Goal: Information Seeking & Learning: Learn about a topic

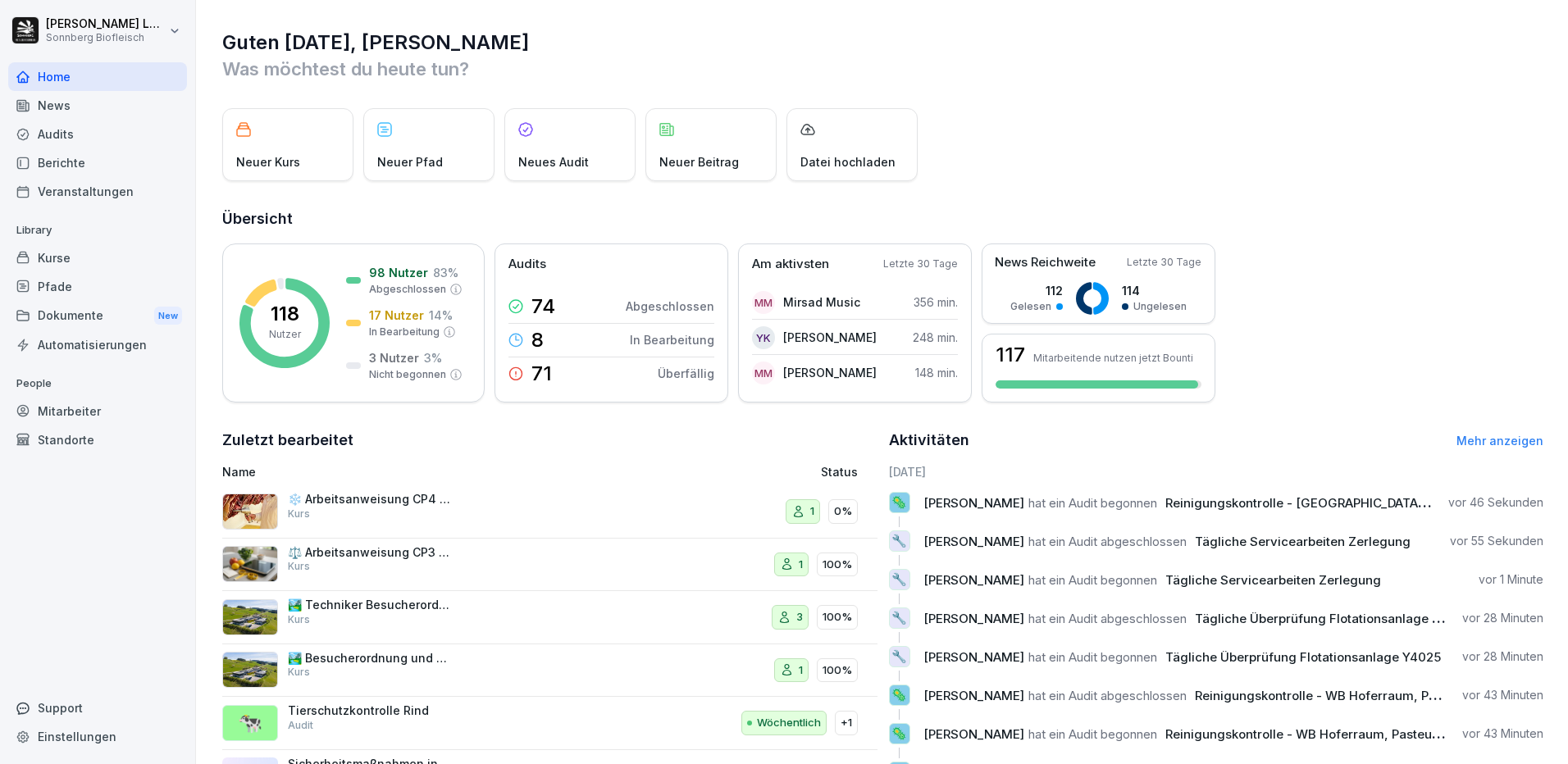
click at [81, 409] on div "Mitarbeiter" at bounding box center [96, 410] width 178 height 28
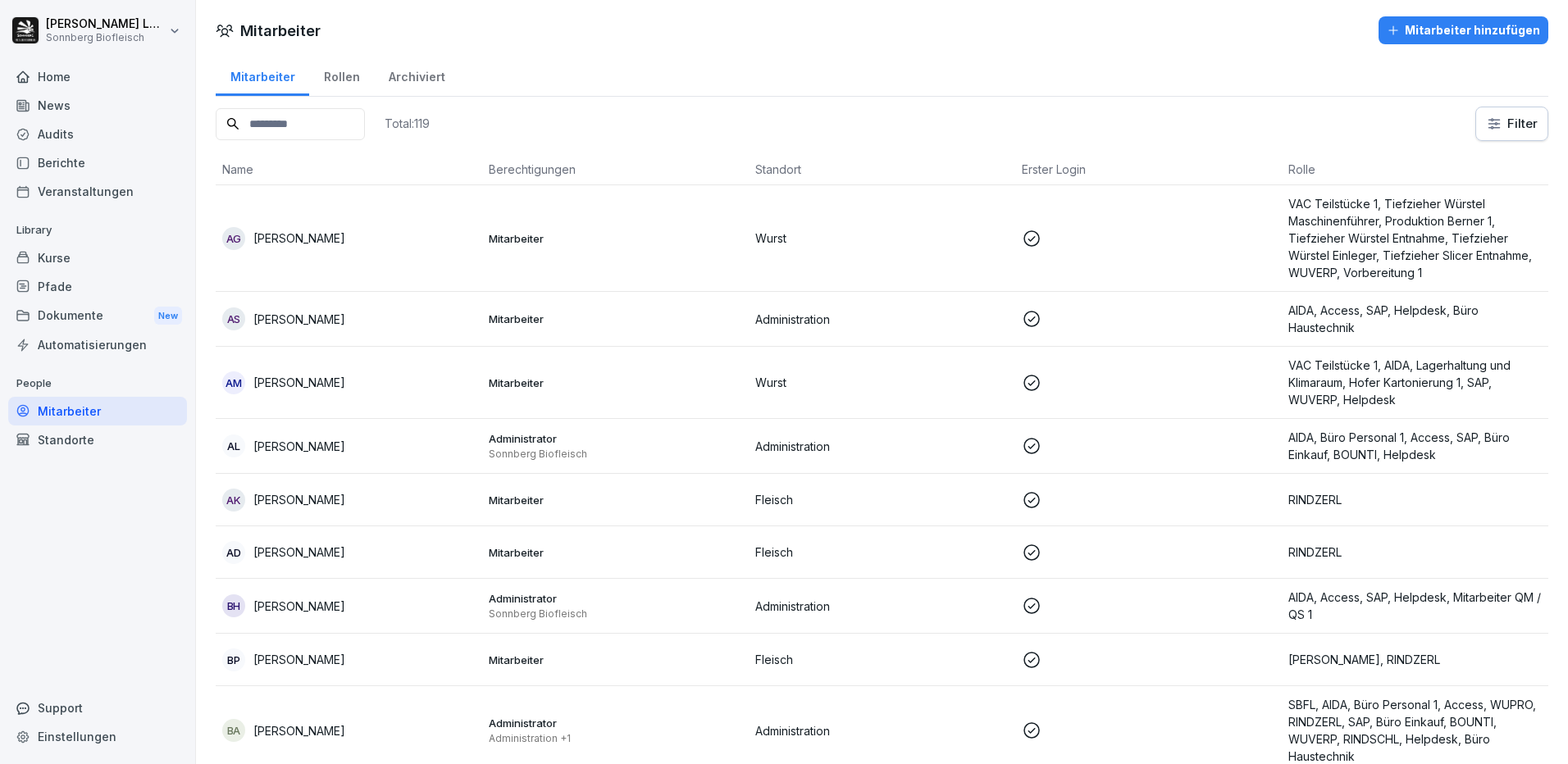
click at [302, 108] on input at bounding box center [289, 124] width 149 height 32
click at [280, 127] on input at bounding box center [289, 124] width 149 height 32
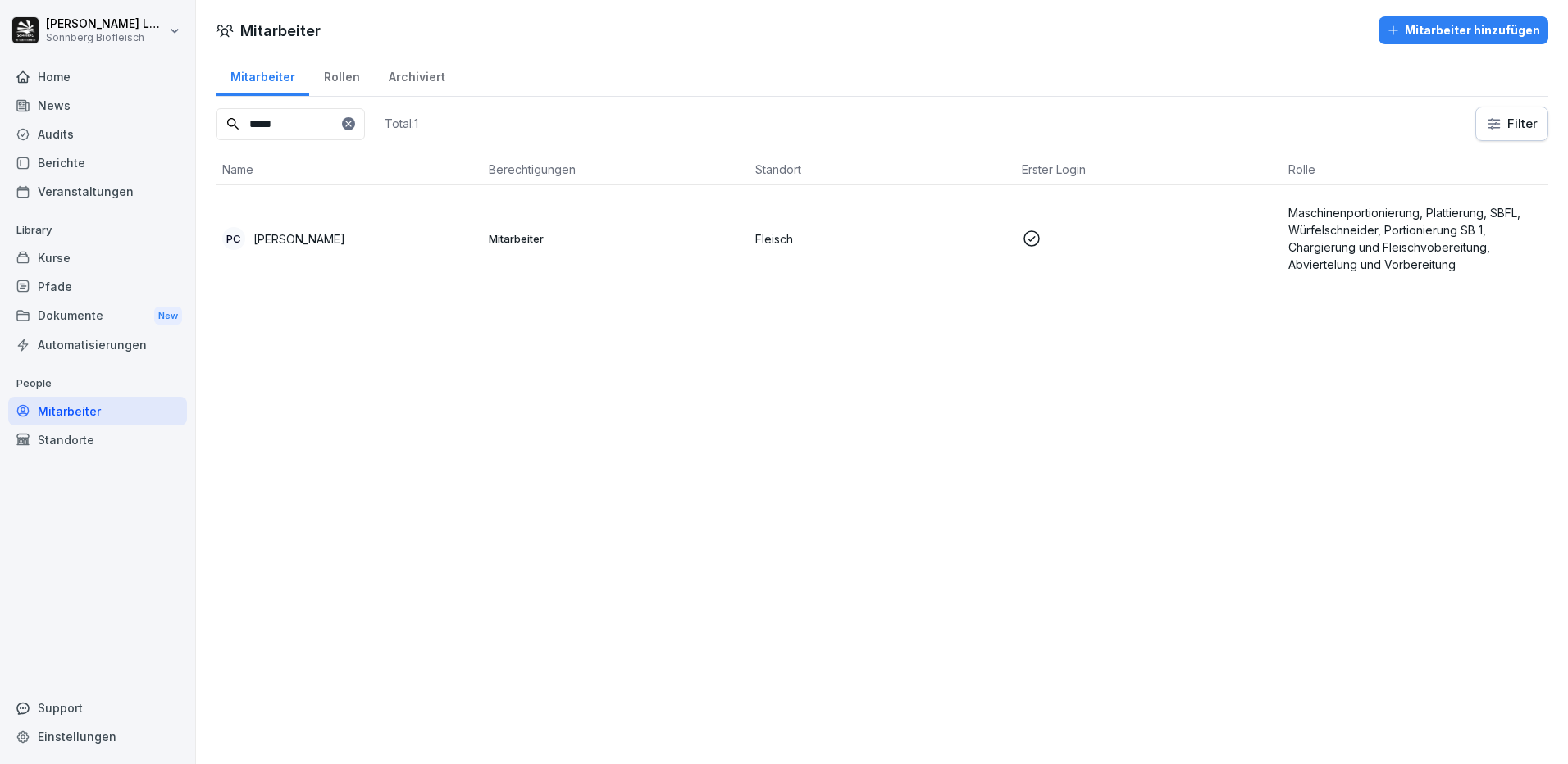
click at [338, 241] on div "PC [PERSON_NAME]" at bounding box center [349, 239] width 253 height 23
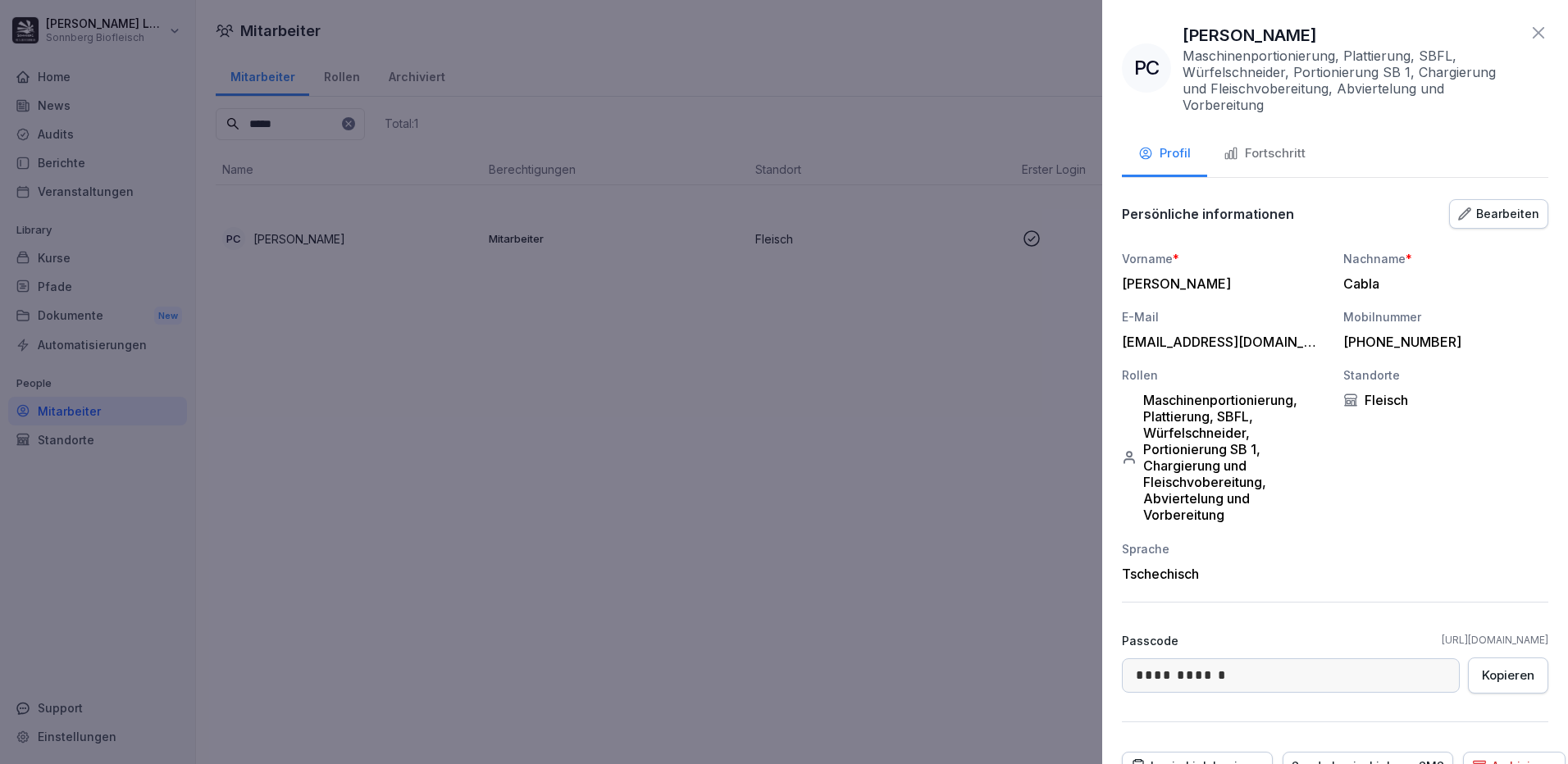
click at [1248, 131] on div "**********" at bounding box center [1335, 382] width 466 height 764
drag, startPoint x: 1265, startPoint y: 171, endPoint x: 1273, endPoint y: 147, distance: 25.3
click at [1267, 163] on button "Fortschritt" at bounding box center [1265, 154] width 115 height 44
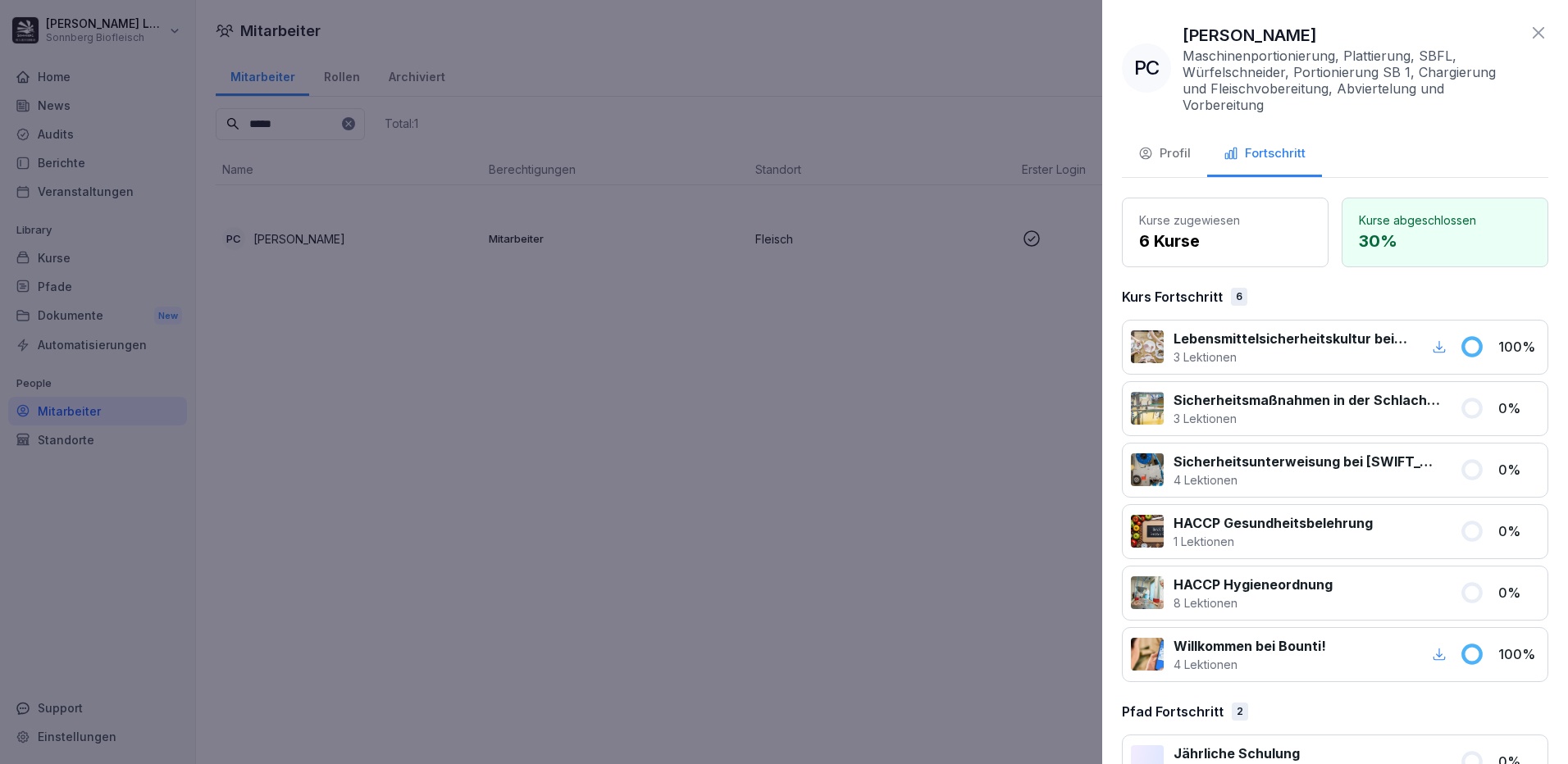
click at [1533, 28] on icon at bounding box center [1539, 33] width 12 height 12
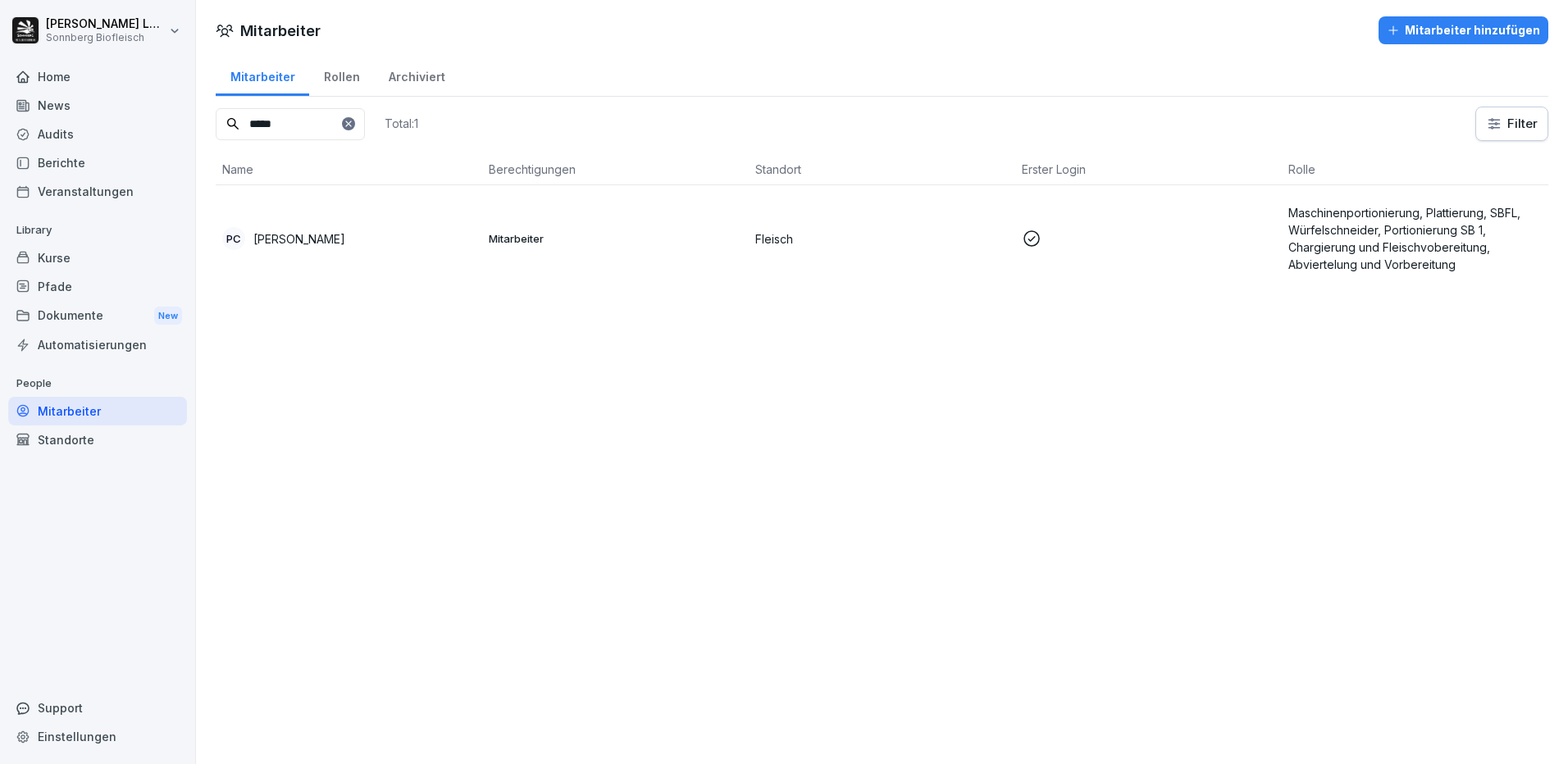
drag, startPoint x: 286, startPoint y: 127, endPoint x: 201, endPoint y: 119, distance: 85.4
click at [201, 119] on div "Mitarbeiter Rollen Archiviert ***** Total: 1 Filter Name Berechtigungen Standor…" at bounding box center [882, 179] width 1372 height 250
click at [302, 235] on p "[PERSON_NAME]" at bounding box center [299, 239] width 92 height 18
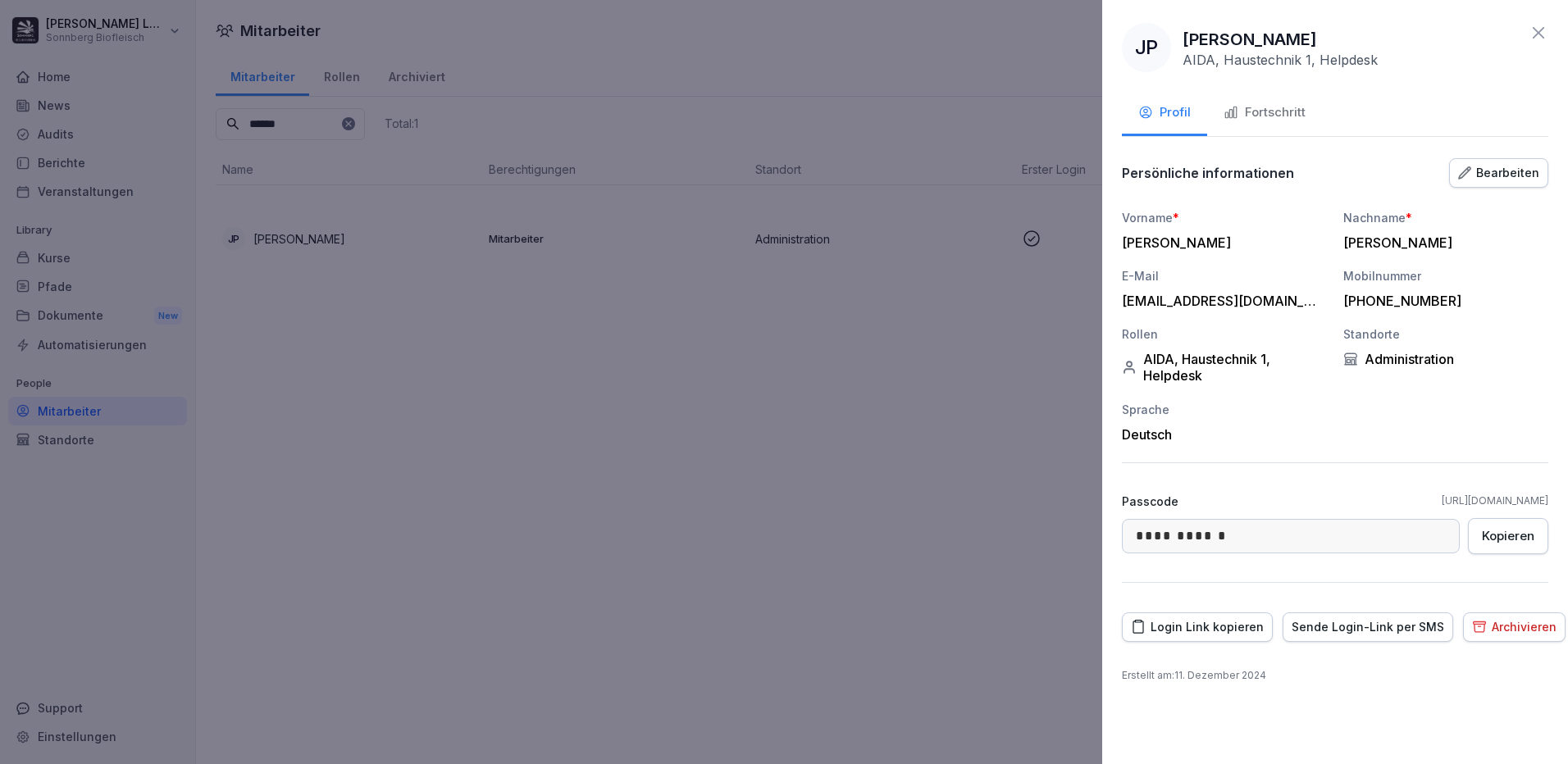
click at [1217, 124] on button "Fortschritt" at bounding box center [1265, 113] width 115 height 44
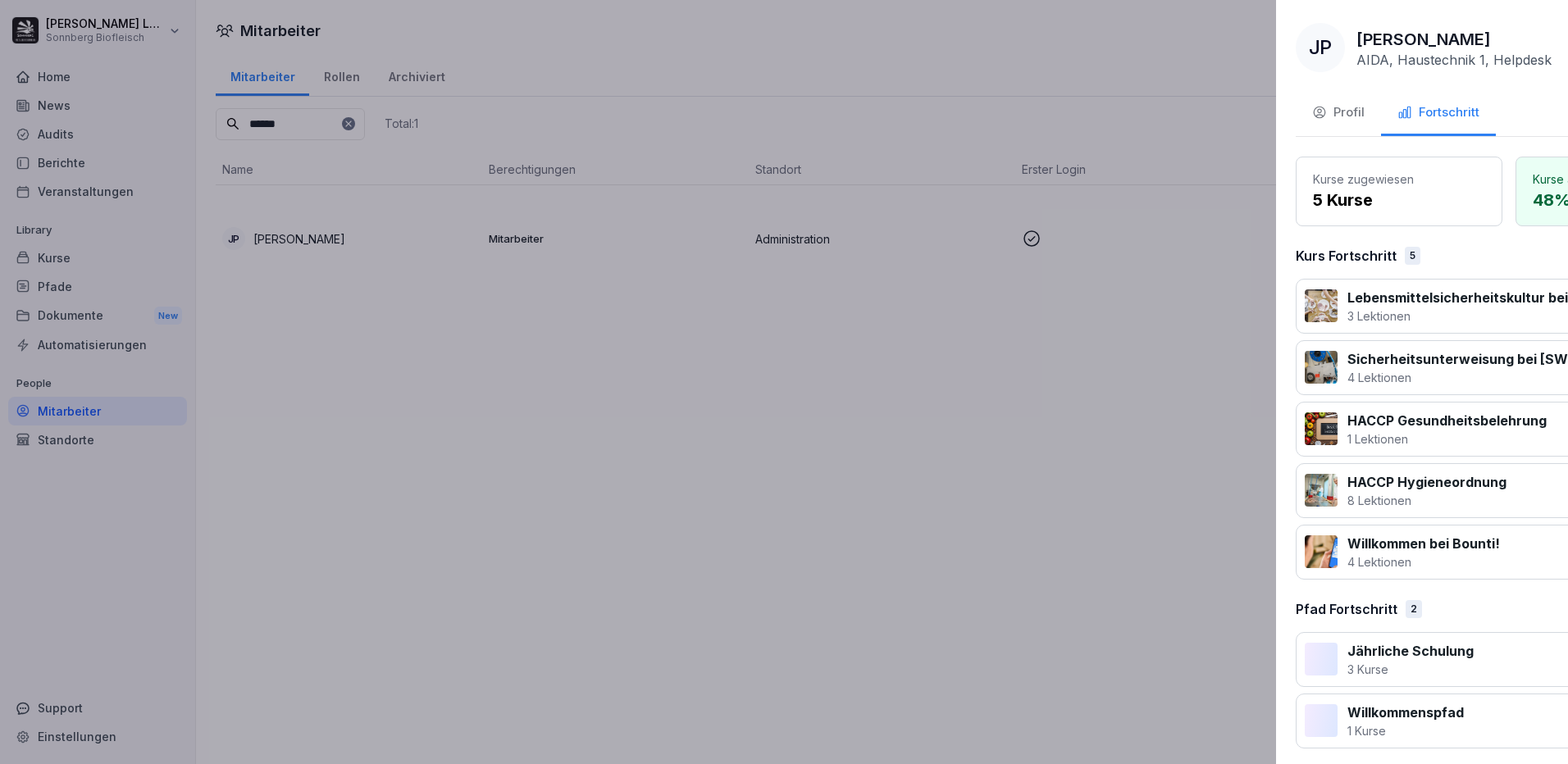
click at [667, 561] on div at bounding box center [784, 382] width 1568 height 764
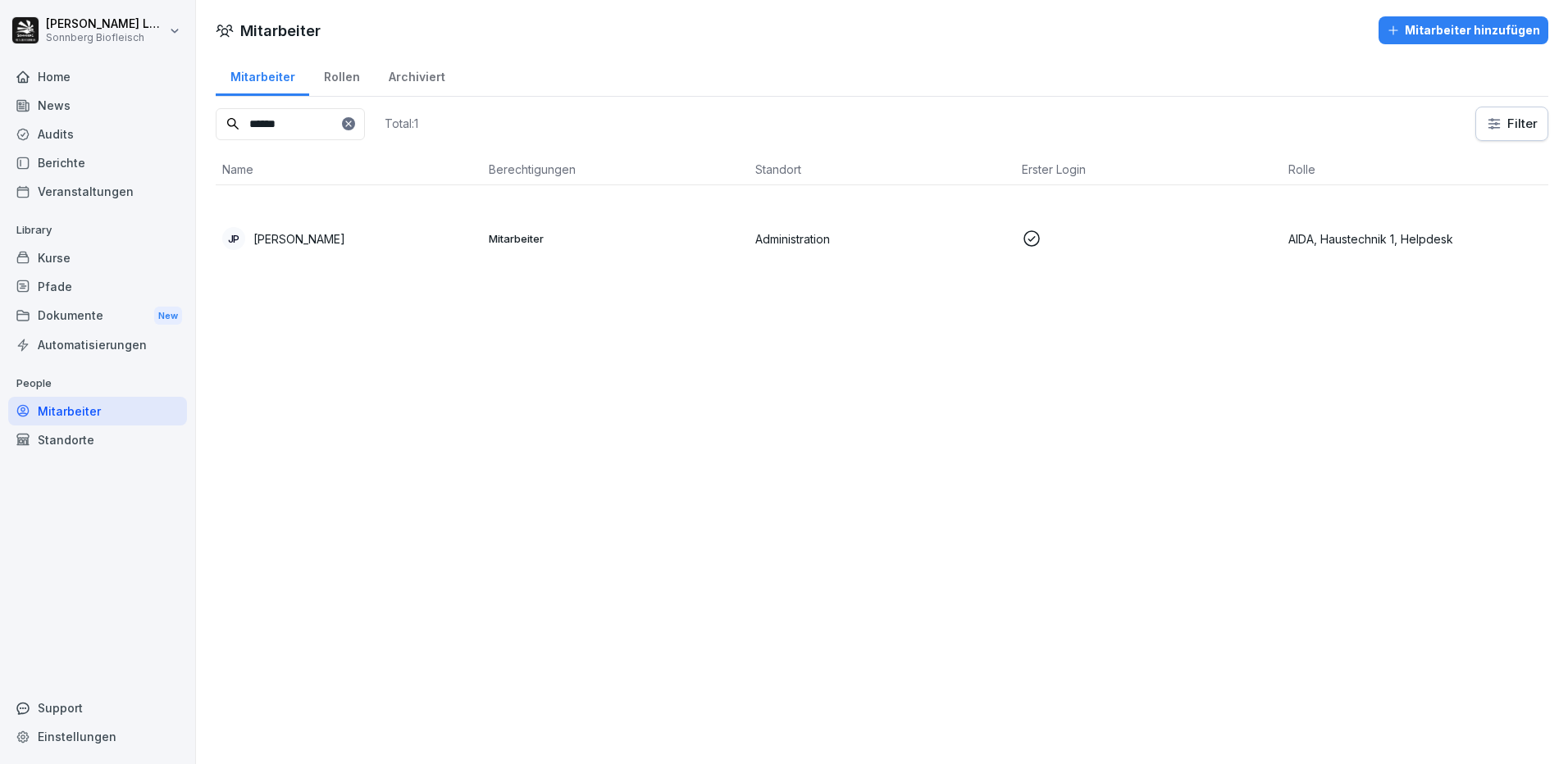
drag, startPoint x: 290, startPoint y: 123, endPoint x: 219, endPoint y: 53, distance: 99.7
click at [210, 79] on div "Mitarbeiter Rollen Archiviert ****** Total: 1 Filter Name Berechtigungen Stando…" at bounding box center [882, 179] width 1372 height 250
type input "*****"
click at [669, 221] on td "Mitarbeiter" at bounding box center [615, 238] width 266 height 106
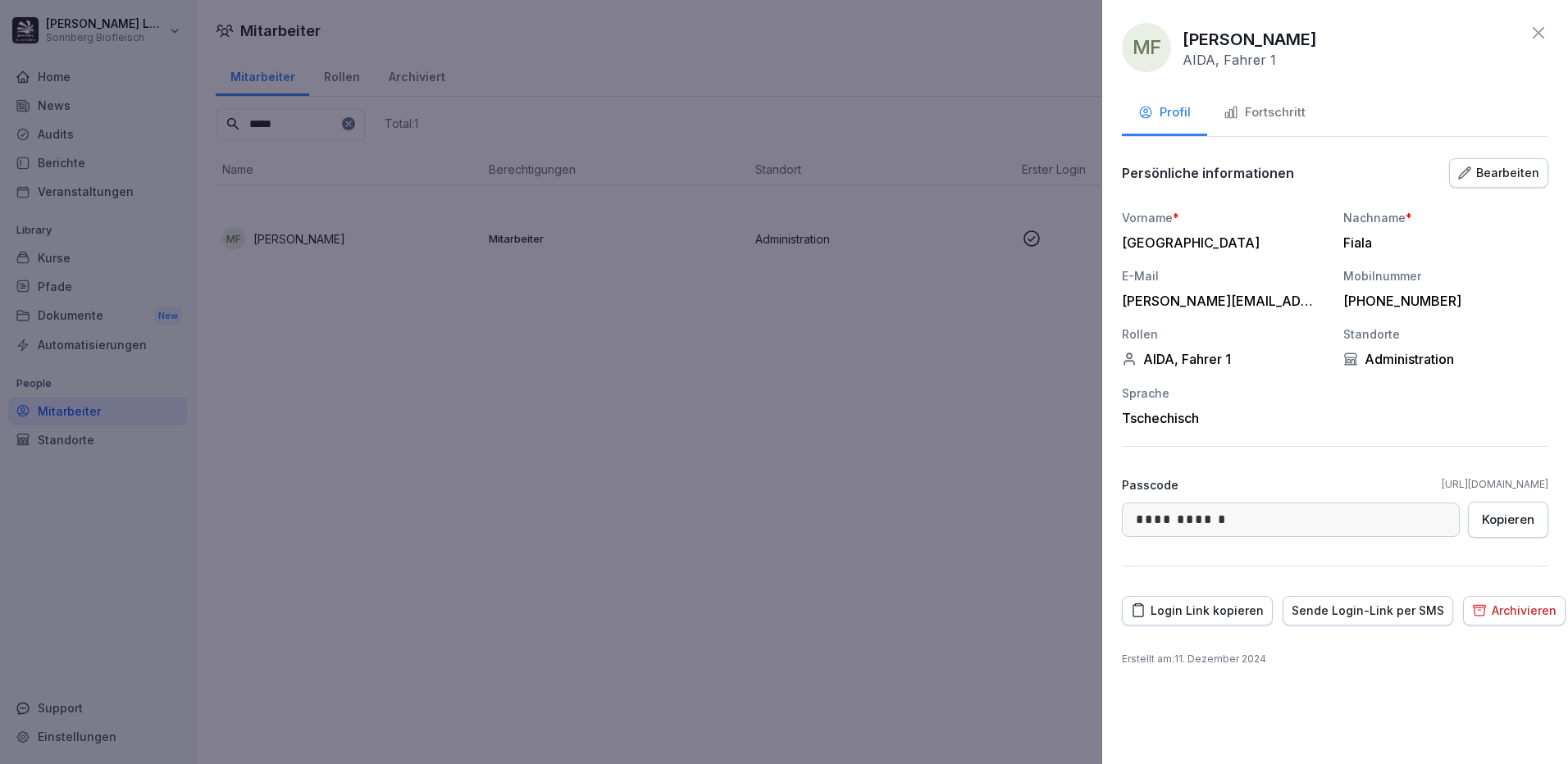
click at [1264, 111] on div "Fortschritt" at bounding box center [1264, 112] width 82 height 19
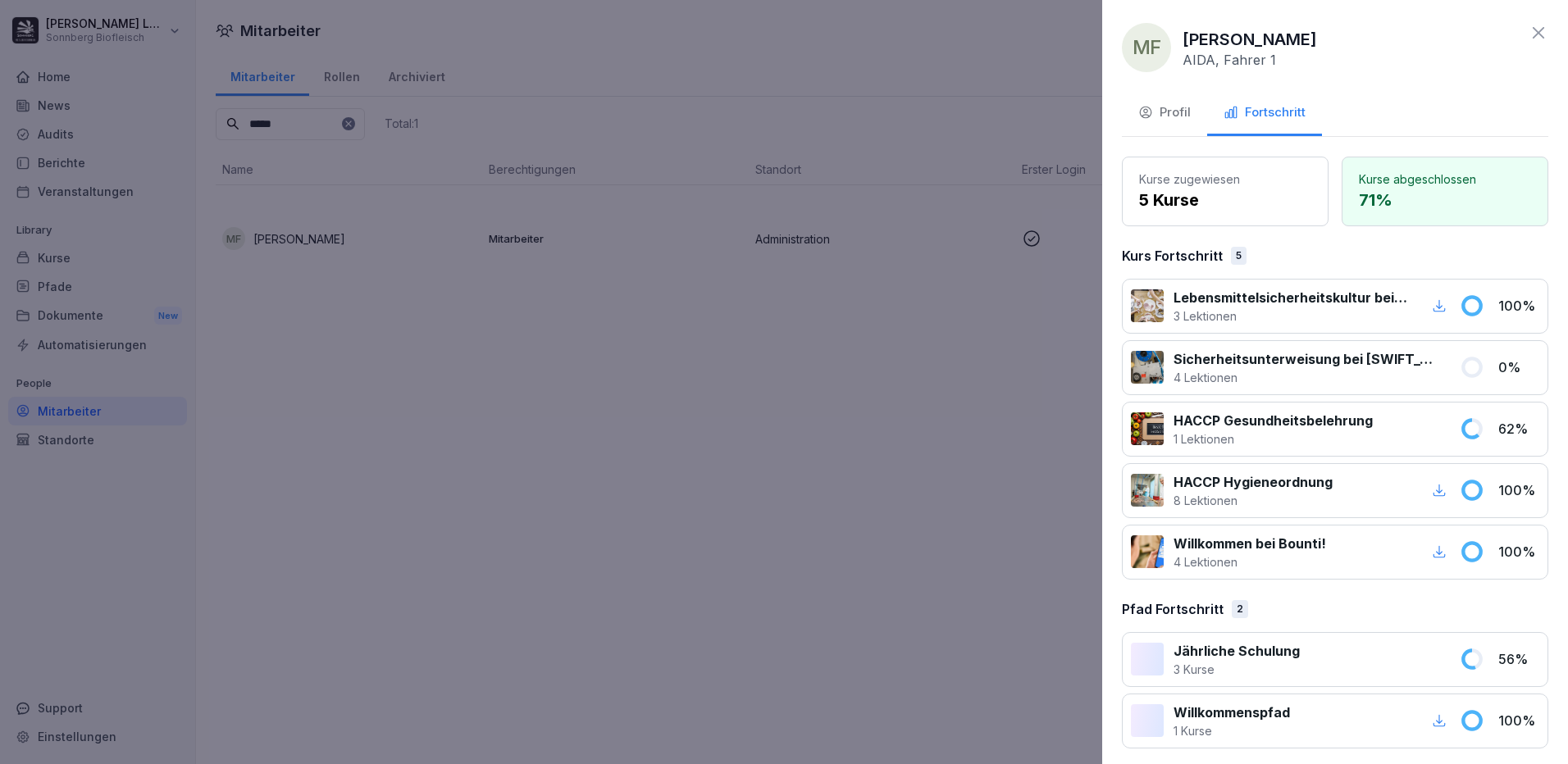
click at [722, 402] on div at bounding box center [784, 382] width 1568 height 764
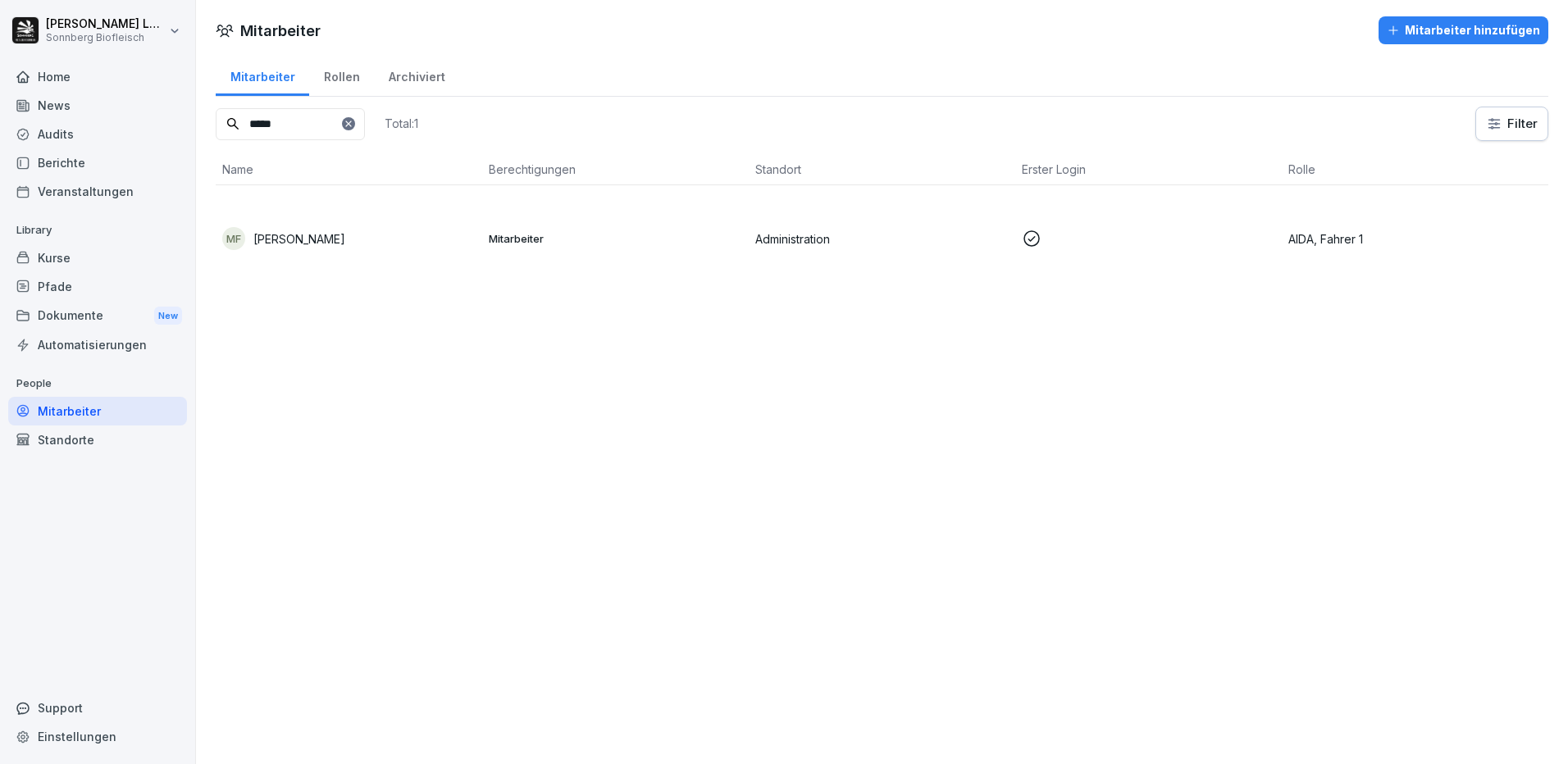
click at [109, 423] on div "Mitarbeiter" at bounding box center [96, 410] width 178 height 28
click at [93, 409] on div "Mitarbeiter" at bounding box center [96, 410] width 178 height 28
click at [364, 131] on div "*****" at bounding box center [289, 124] width 149 height 32
click at [66, 165] on div "Berichte" at bounding box center [96, 162] width 178 height 28
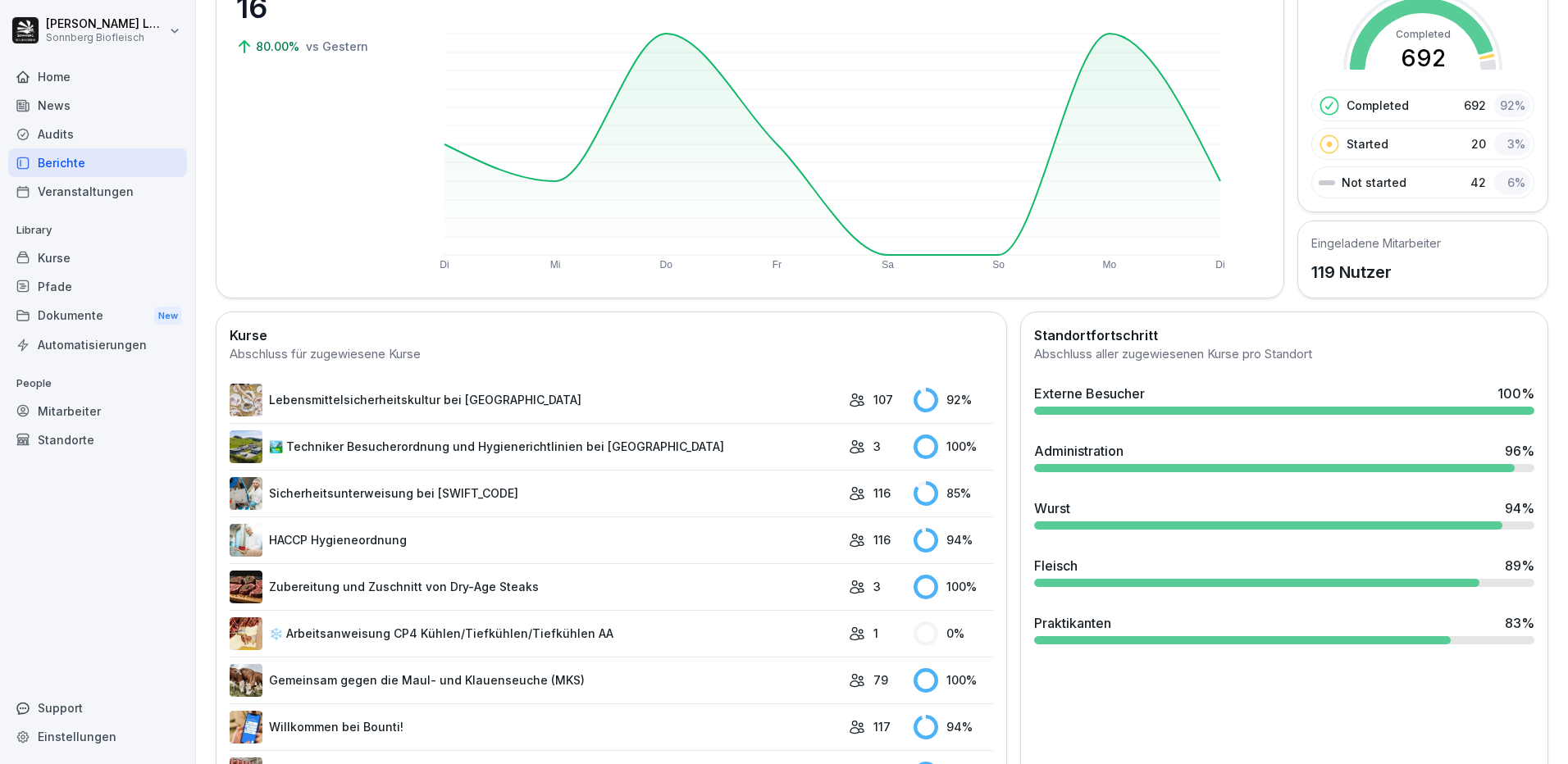
scroll to position [246, 0]
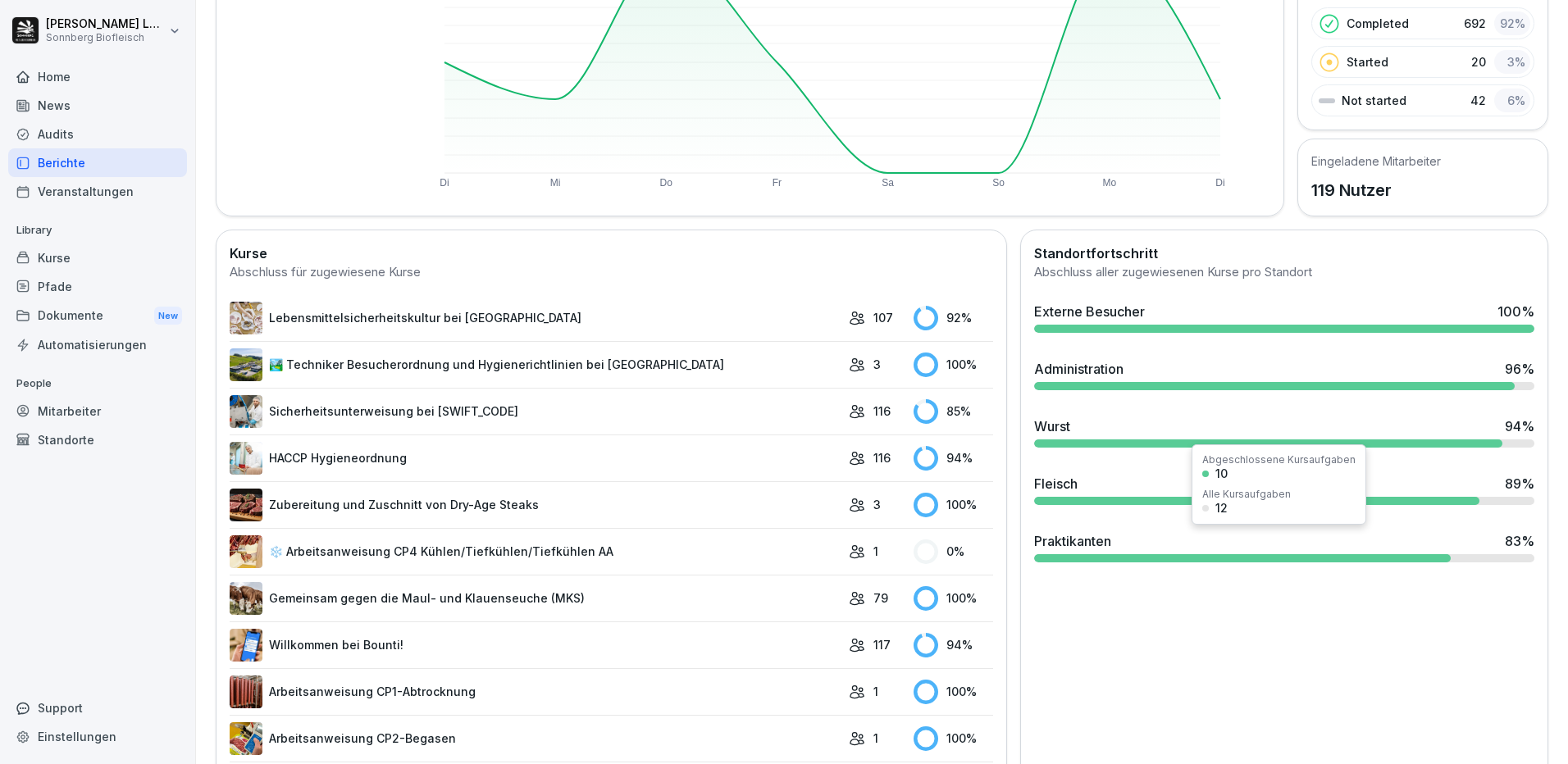
click at [1322, 548] on div "Praktikanten 83 %" at bounding box center [1283, 541] width 500 height 19
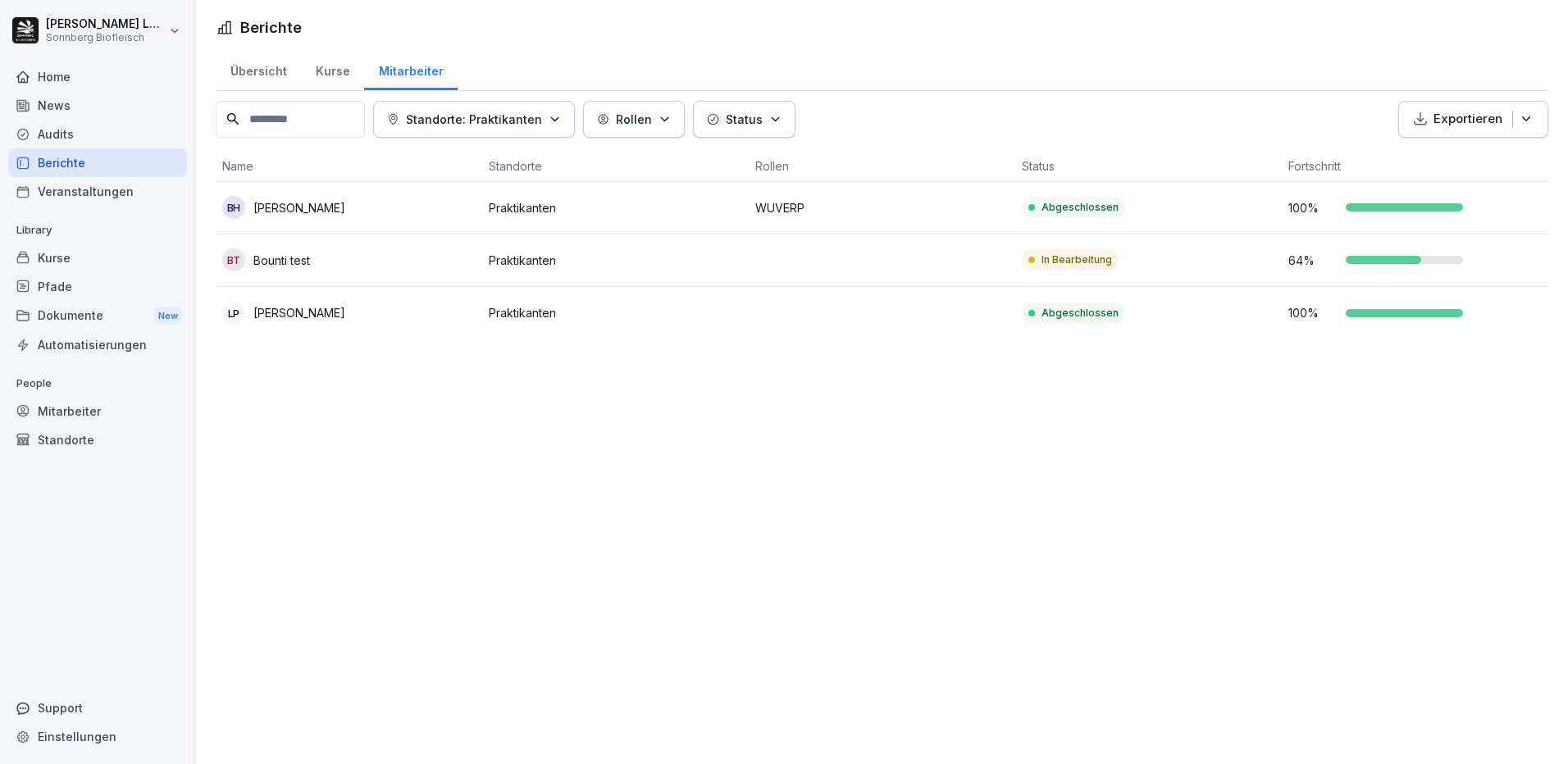
click at [57, 77] on div "Home" at bounding box center [96, 76] width 178 height 28
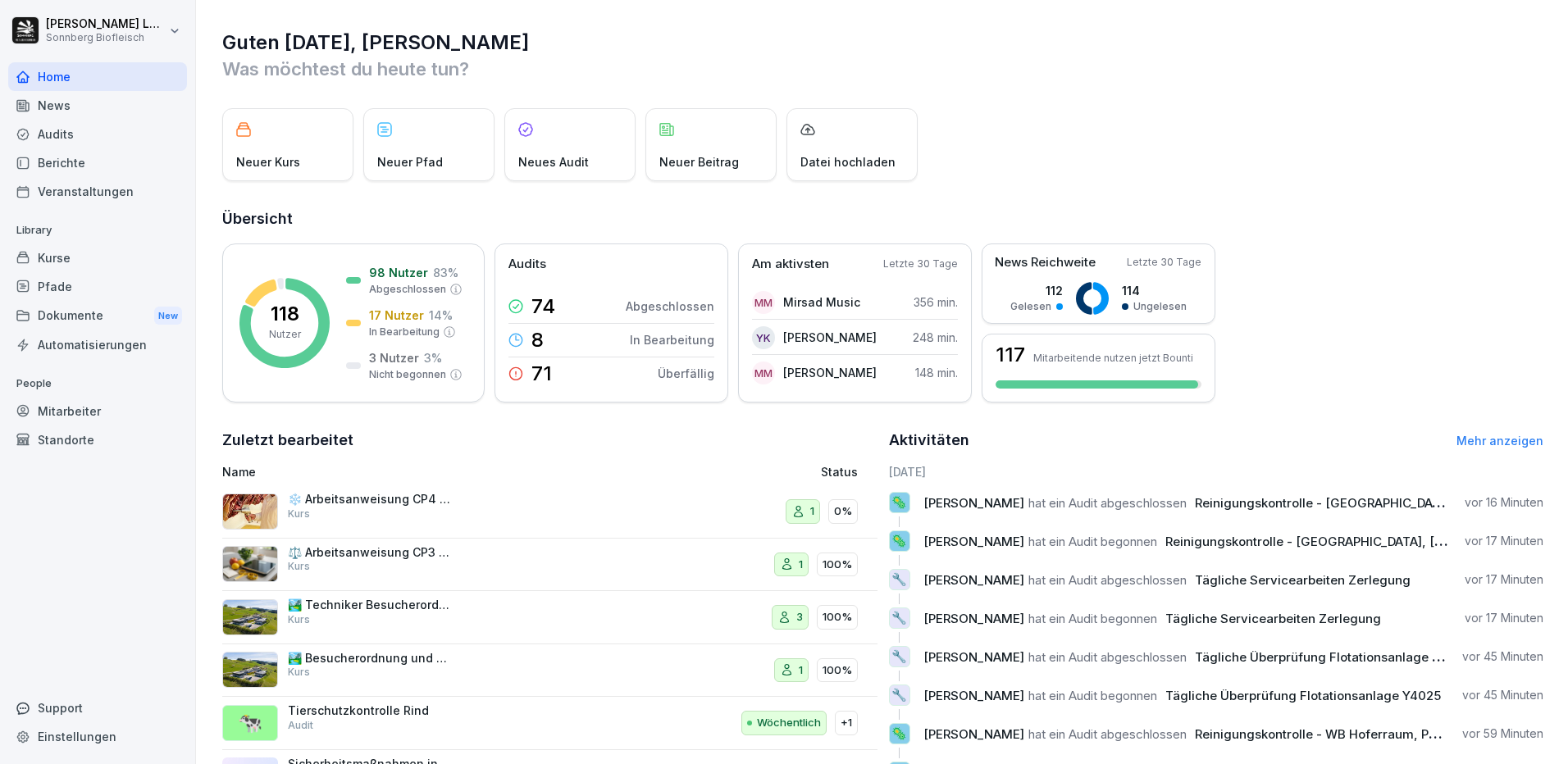
scroll to position [80, 0]
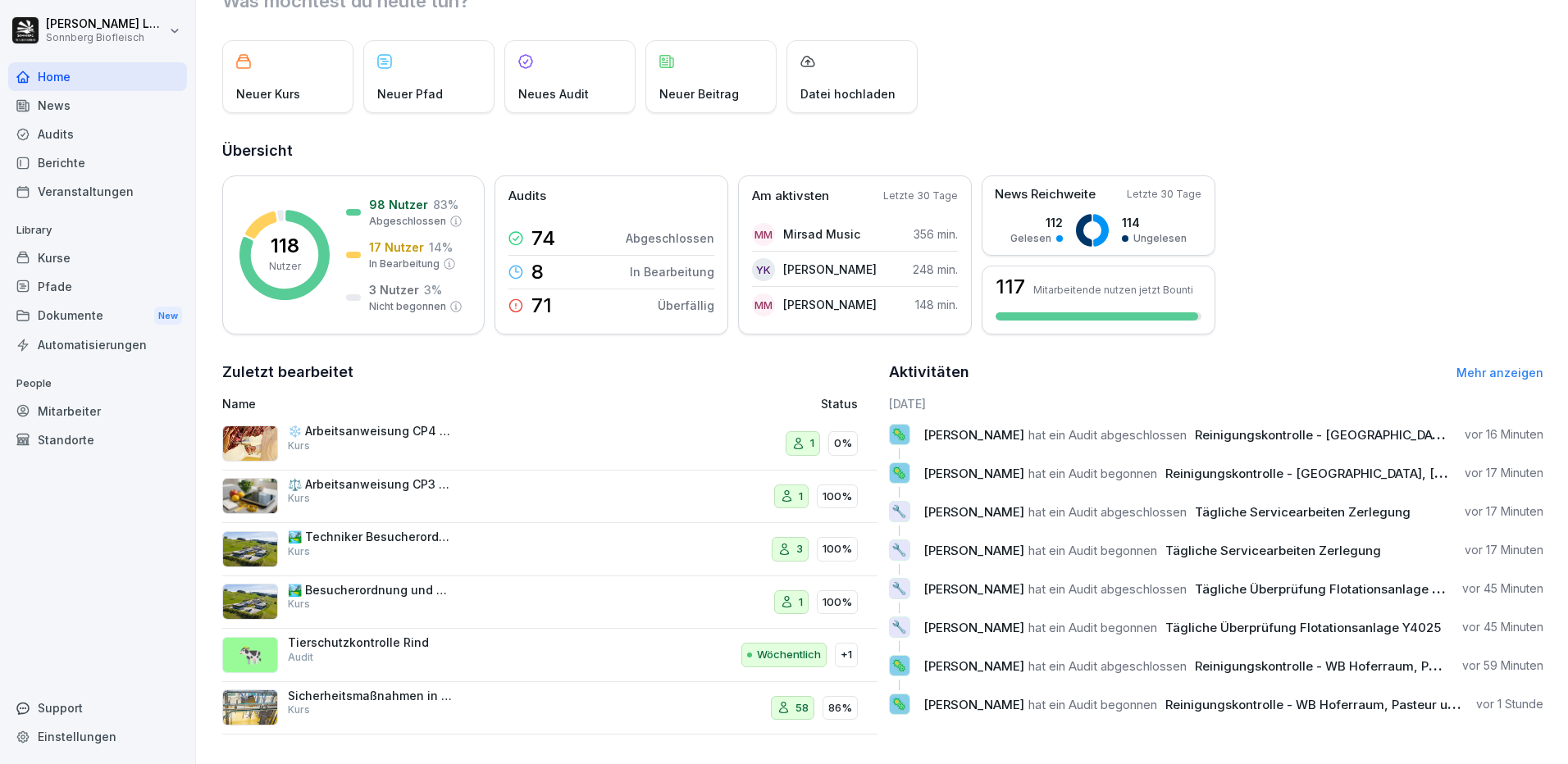
click at [71, 154] on div "Berichte" at bounding box center [96, 162] width 178 height 28
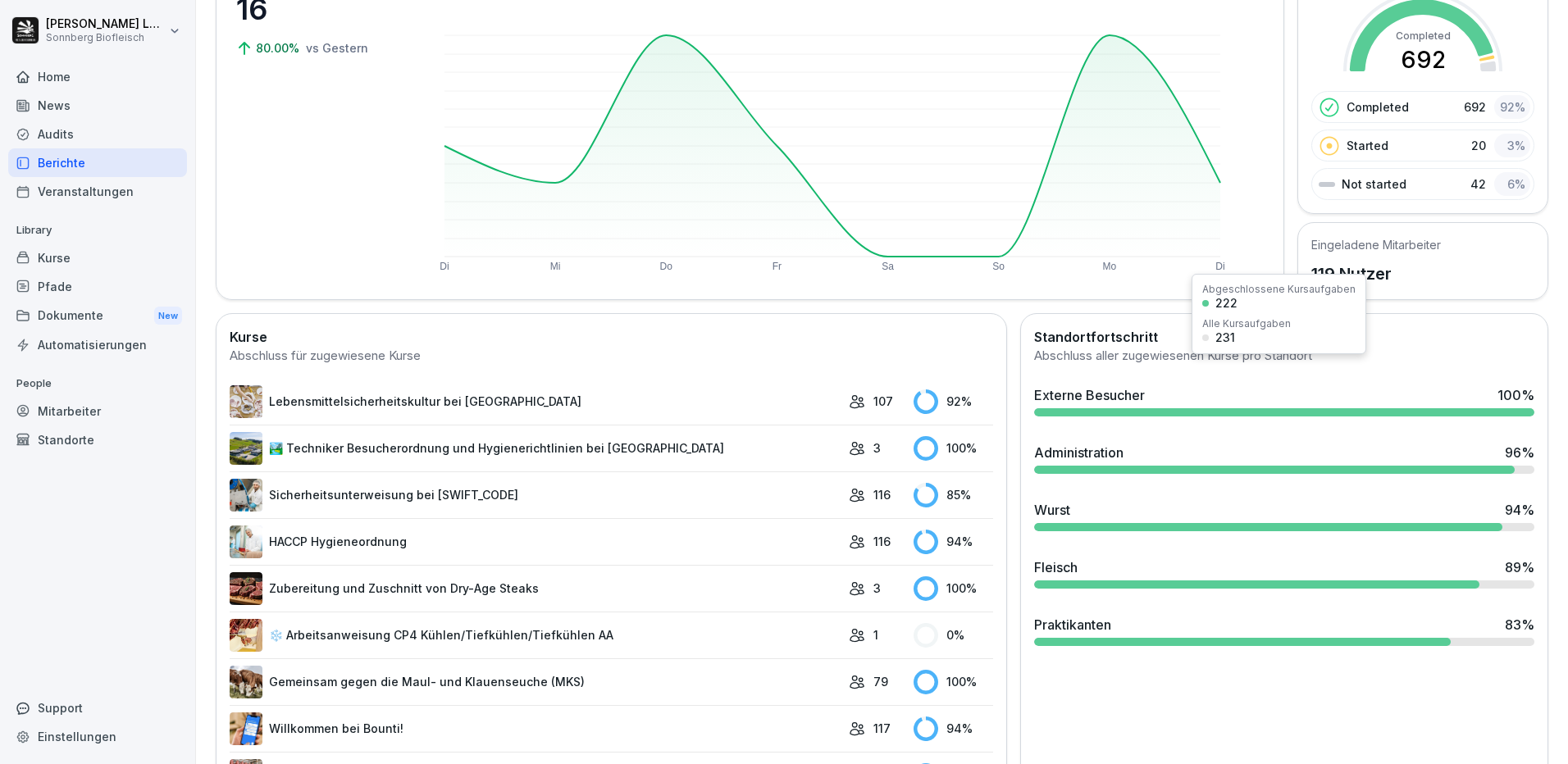
scroll to position [245, 0]
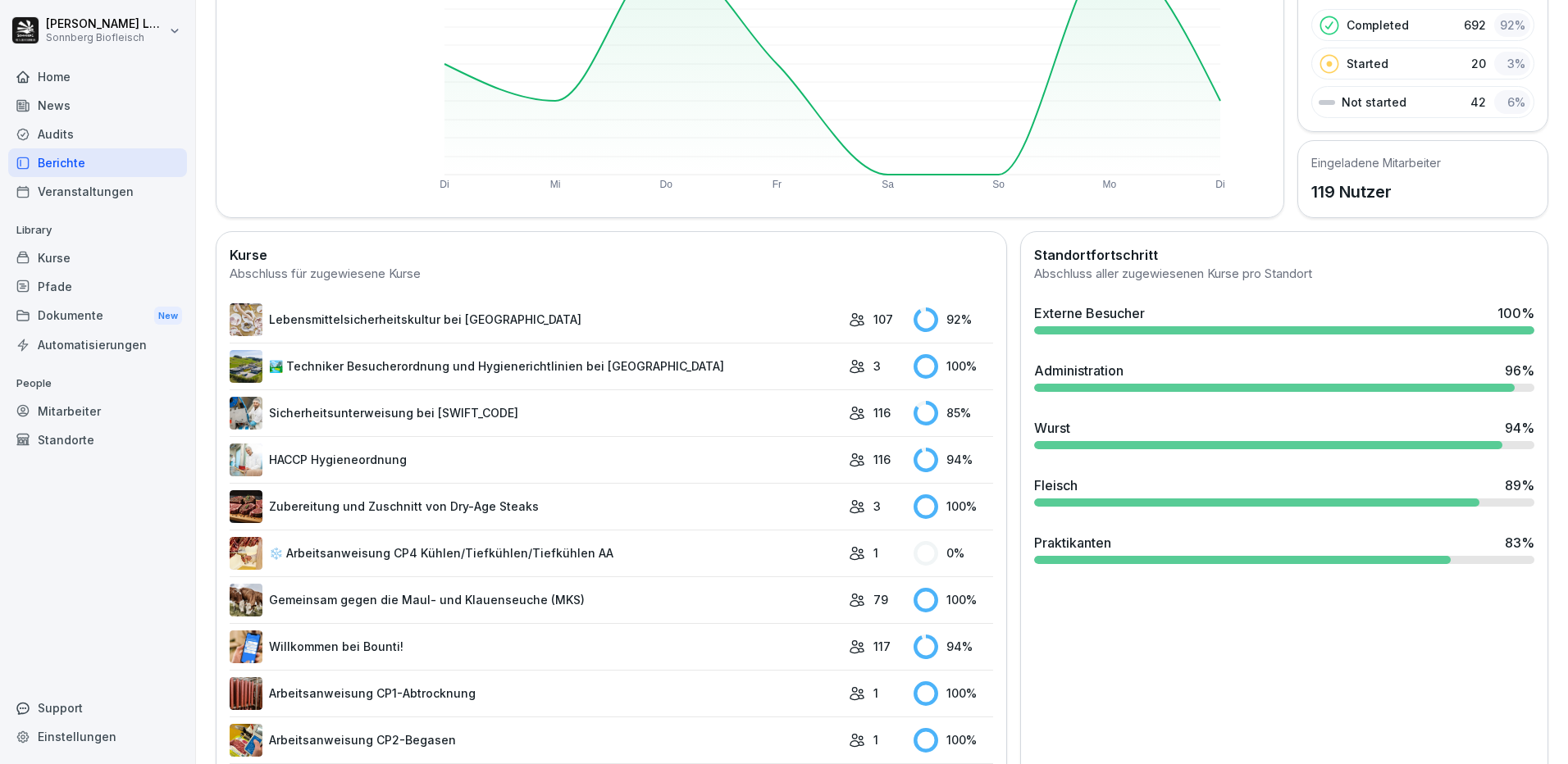
click at [1114, 492] on div "Fleisch 89 %" at bounding box center [1283, 485] width 500 height 19
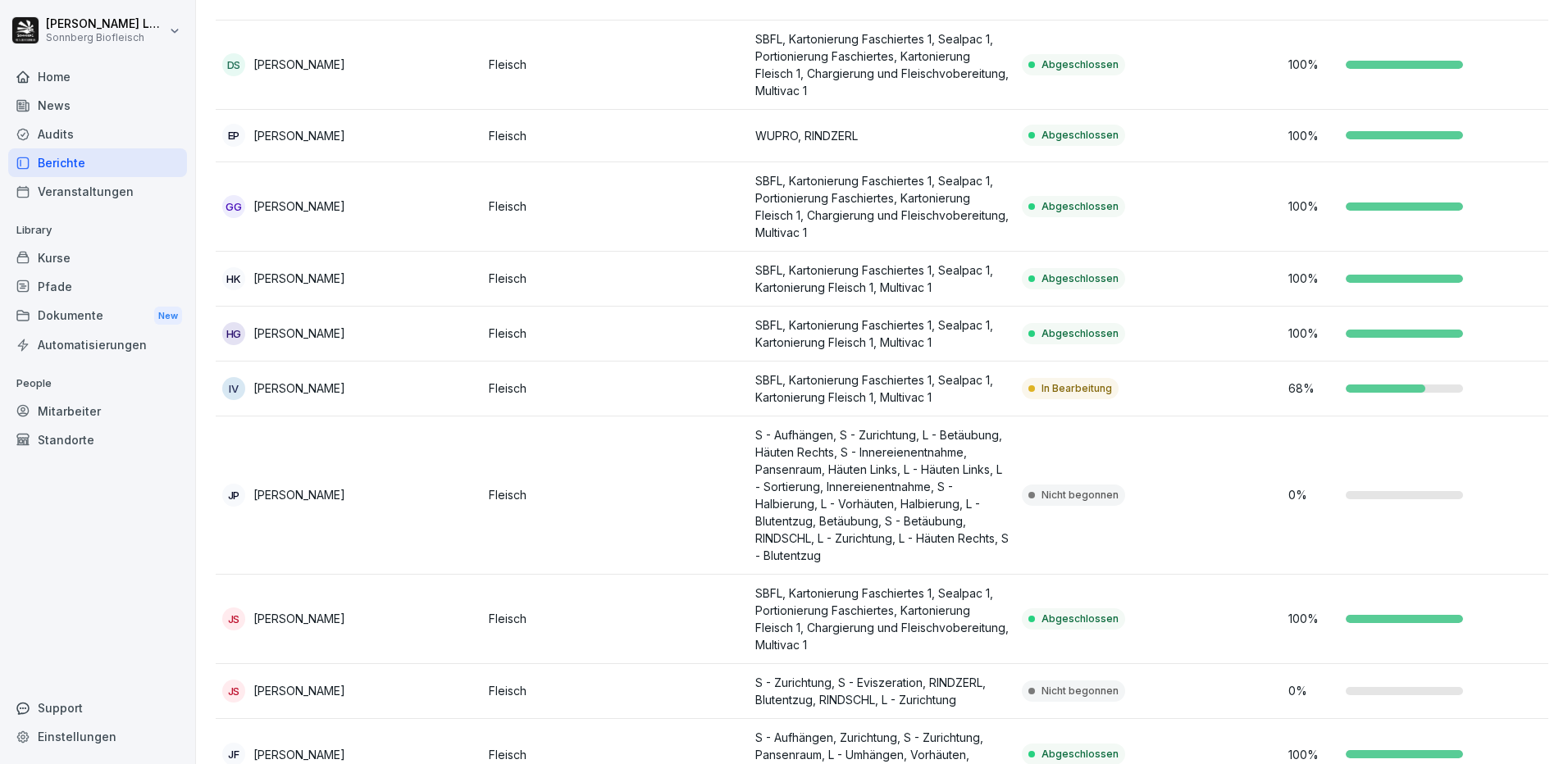
scroll to position [738, 0]
